Goal: Transaction & Acquisition: Purchase product/service

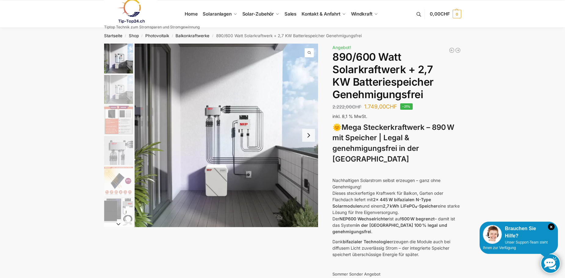
click at [115, 64] on img "1 / 12" at bounding box center [118, 59] width 29 height 30
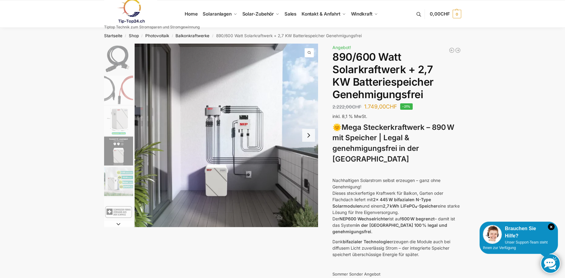
click at [305, 139] on button "Next slide" at bounding box center [308, 135] width 13 height 13
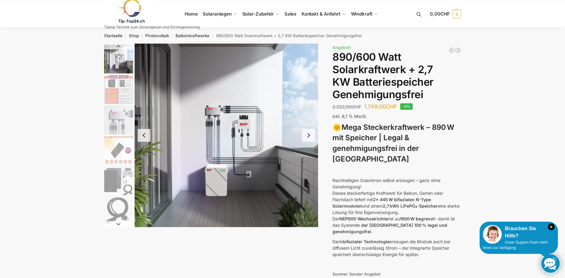
click at [305, 138] on button "Next slide" at bounding box center [308, 135] width 13 height 13
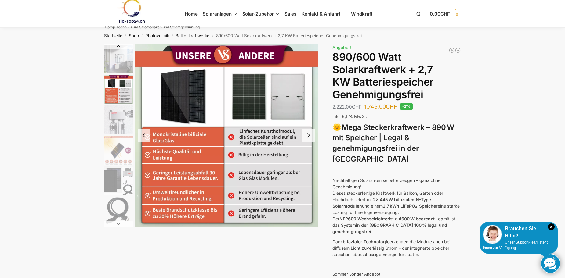
click at [305, 138] on button "Next slide" at bounding box center [308, 135] width 13 height 13
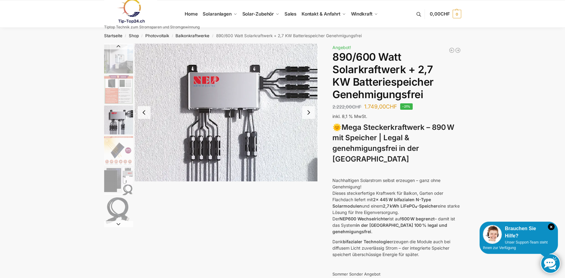
click at [305, 138] on img "4 / 12" at bounding box center [227, 113] width 184 height 138
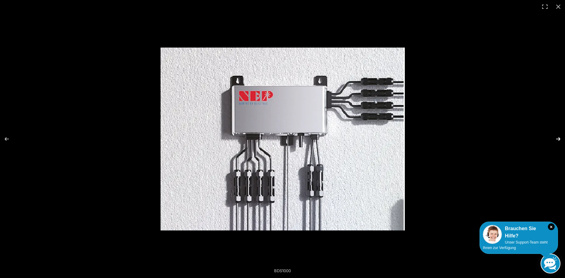
click at [555, 138] on button "Next (arrow right)" at bounding box center [554, 139] width 21 height 31
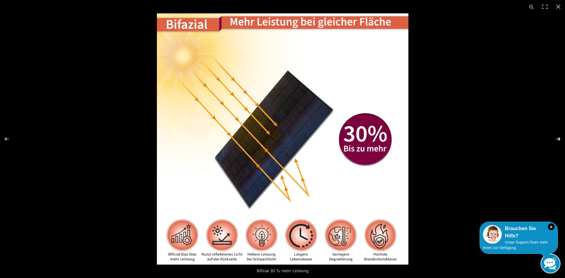
click at [555, 138] on button "Next (arrow right)" at bounding box center [554, 139] width 21 height 31
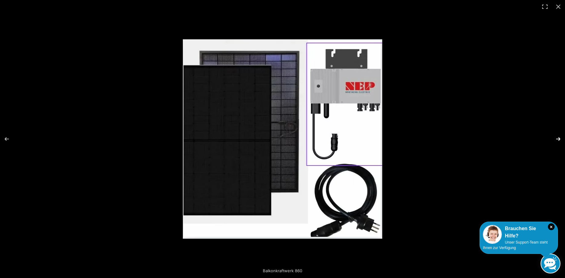
click at [555, 138] on button "Next (arrow right)" at bounding box center [554, 139] width 21 height 31
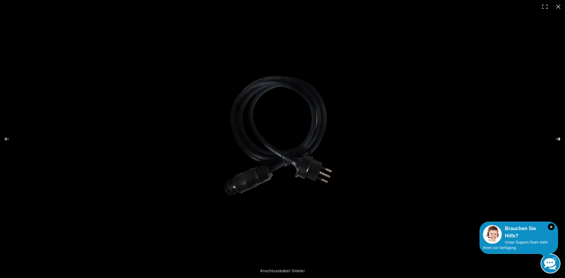
click at [555, 138] on button "Next (arrow right)" at bounding box center [554, 139] width 21 height 31
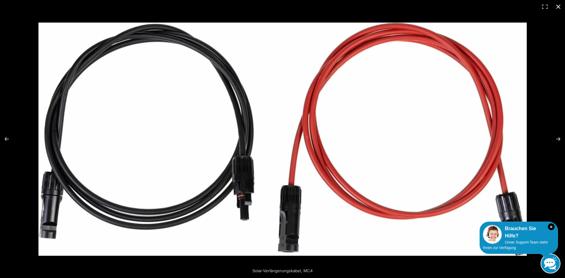
click at [557, 9] on button "Close (Esc)" at bounding box center [558, 6] width 13 height 13
